Goal: Check status

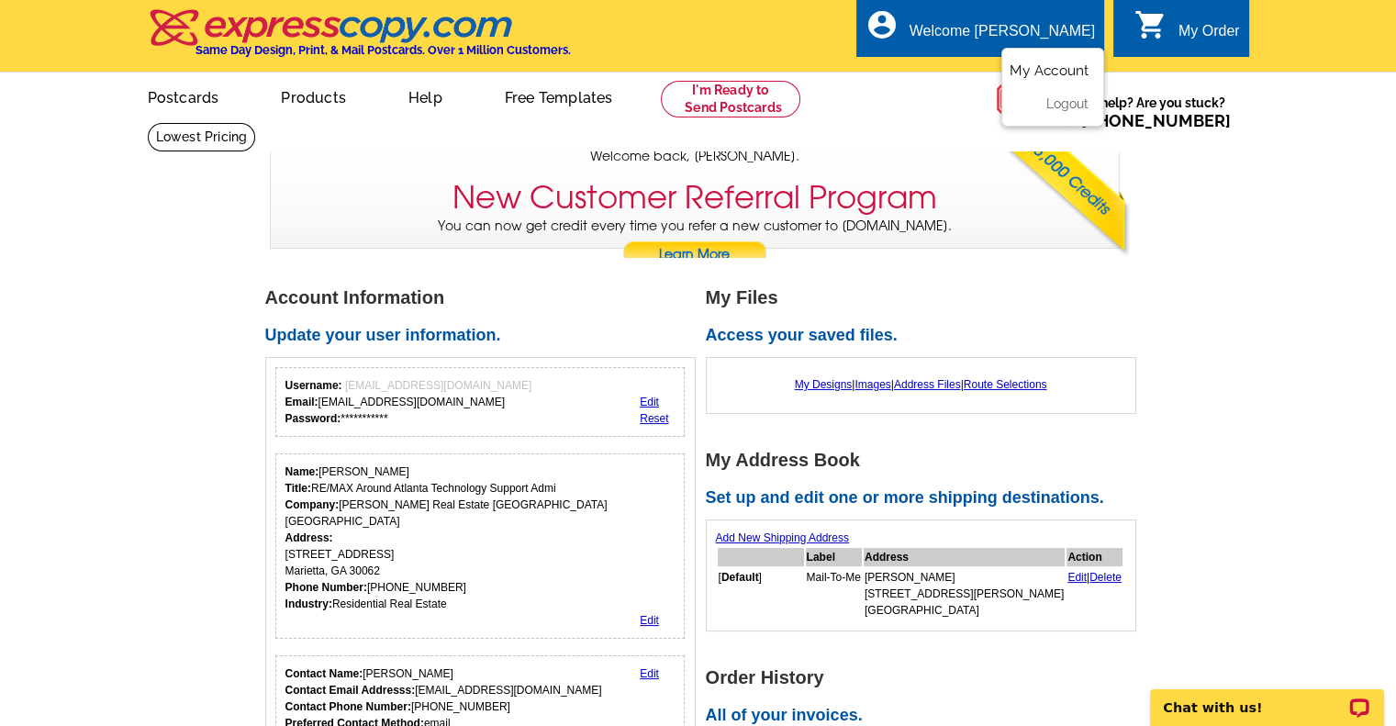
click at [1032, 65] on link "My Account" at bounding box center [1049, 70] width 79 height 17
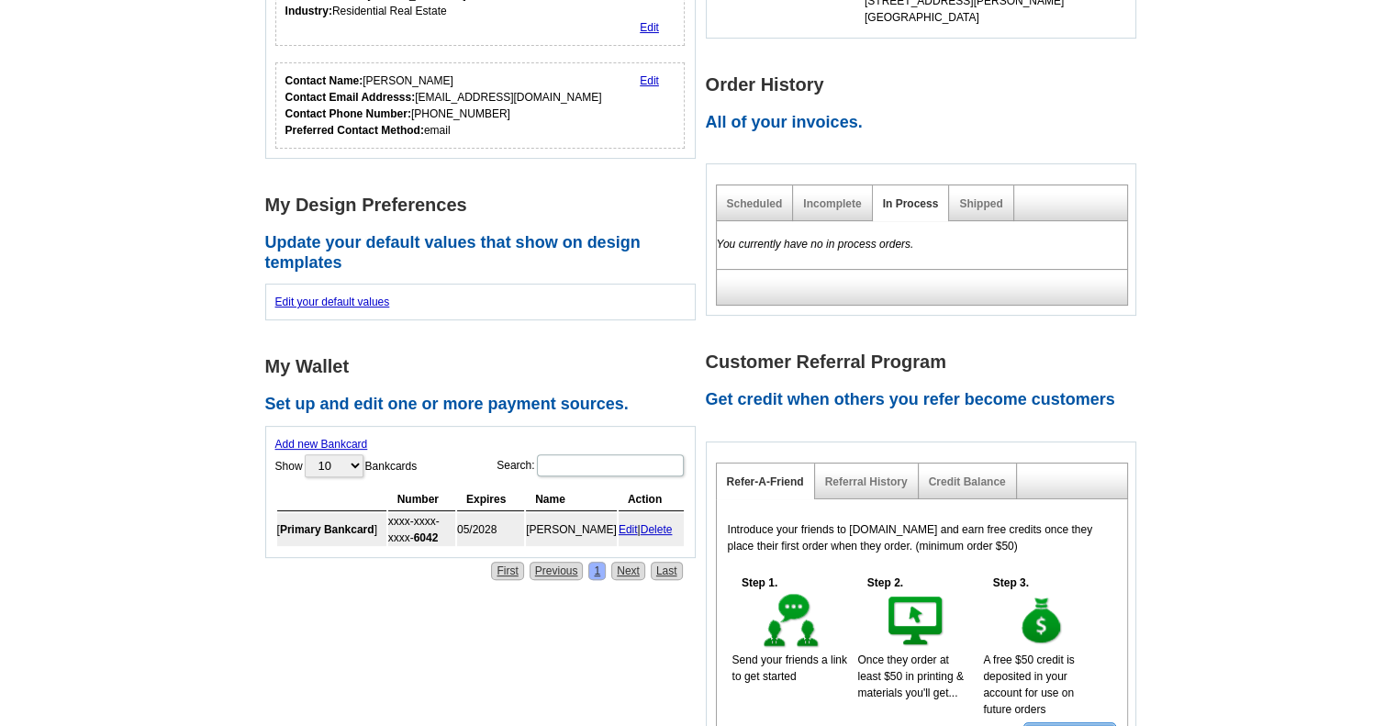
scroll to position [458, 0]
click at [989, 196] on link "Shipped" at bounding box center [980, 202] width 43 height 13
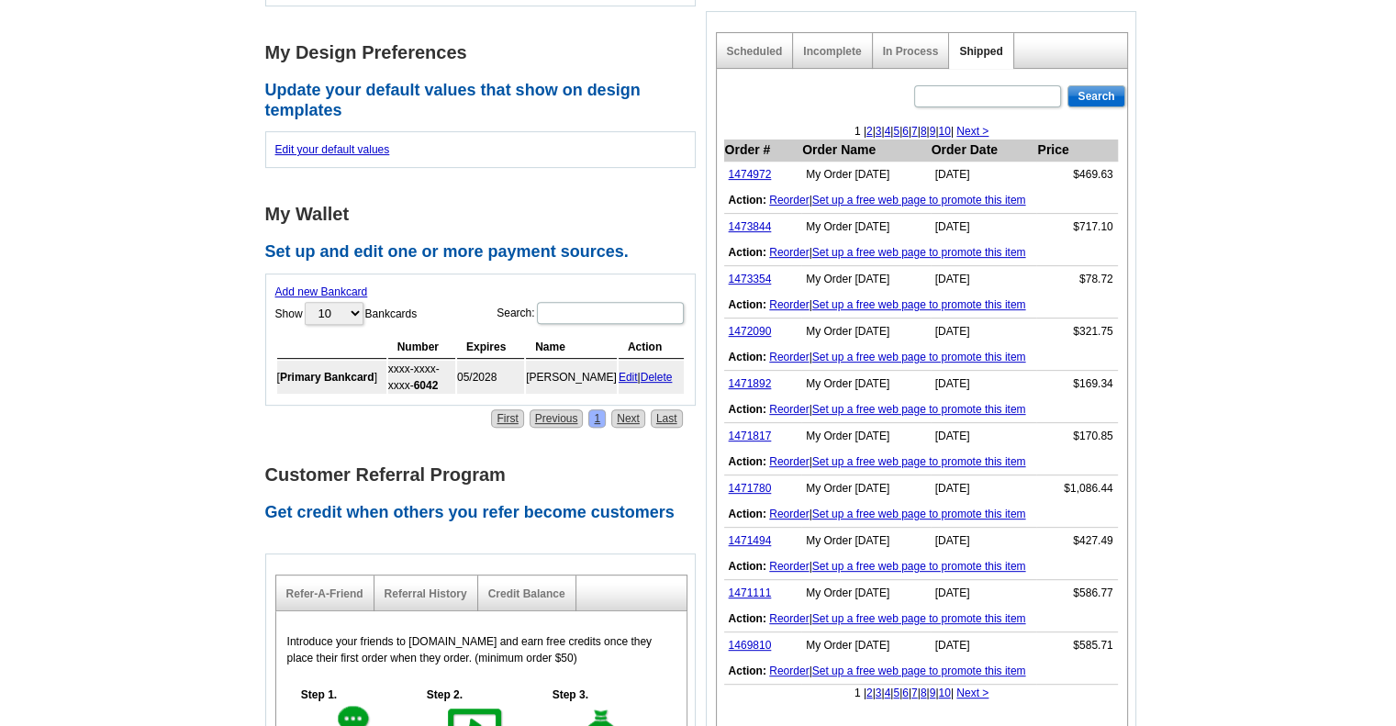
scroll to position [610, 0]
click at [757, 174] on link "1474972" at bounding box center [750, 174] width 43 height 13
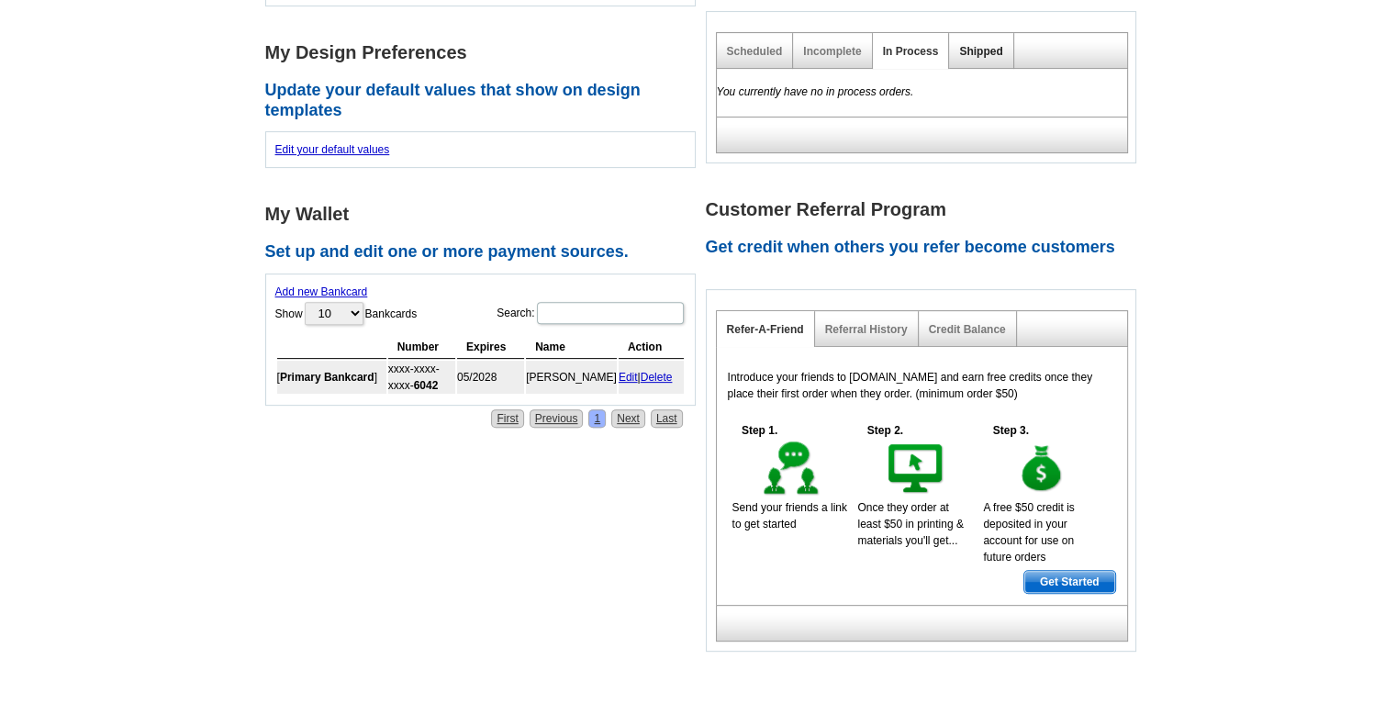
click at [979, 47] on link "Shipped" at bounding box center [980, 51] width 43 height 13
